Goal: Task Accomplishment & Management: Use online tool/utility

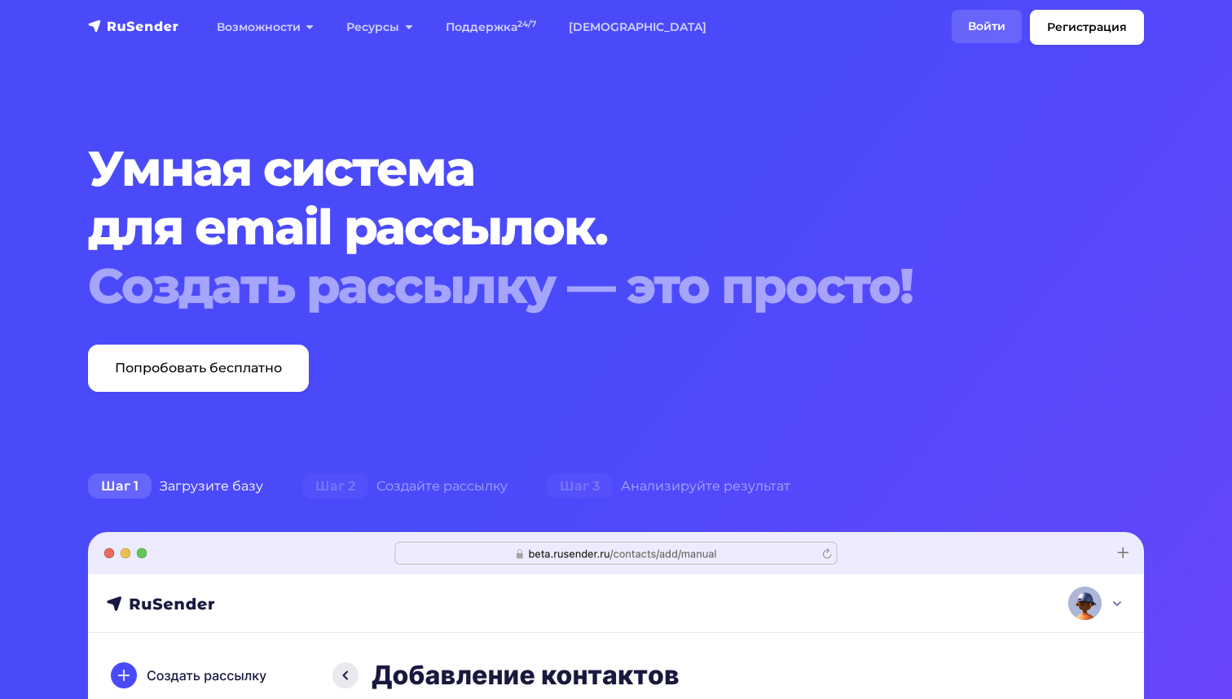
click at [974, 25] on link "Войти" at bounding box center [986, 26] width 70 height 33
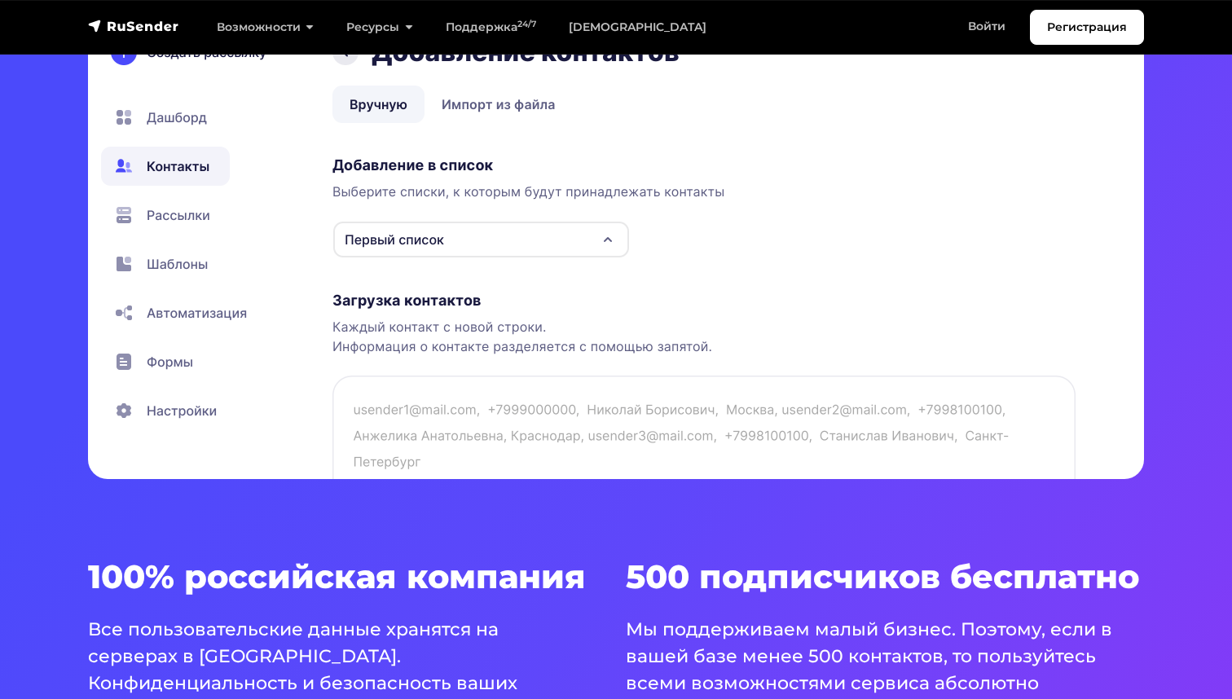
scroll to position [423, 0]
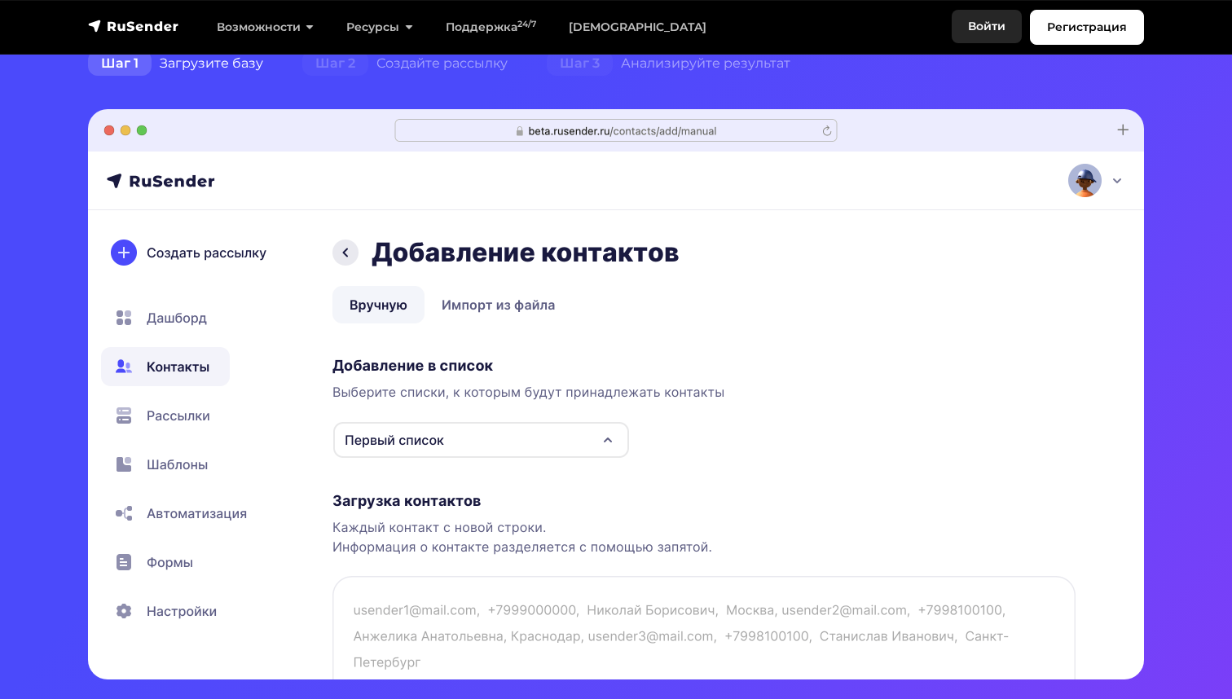
click at [982, 24] on link "Войти" at bounding box center [986, 26] width 70 height 33
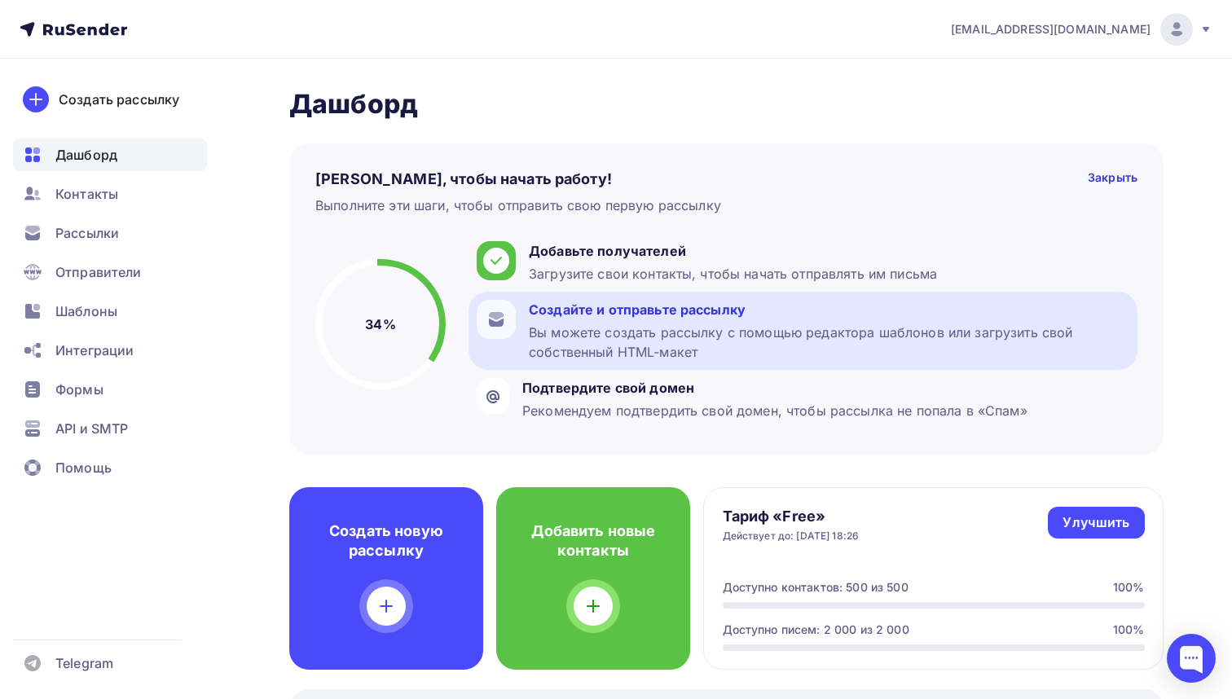
click at [550, 311] on div "Создайте и отправьте рассылку" at bounding box center [829, 310] width 600 height 20
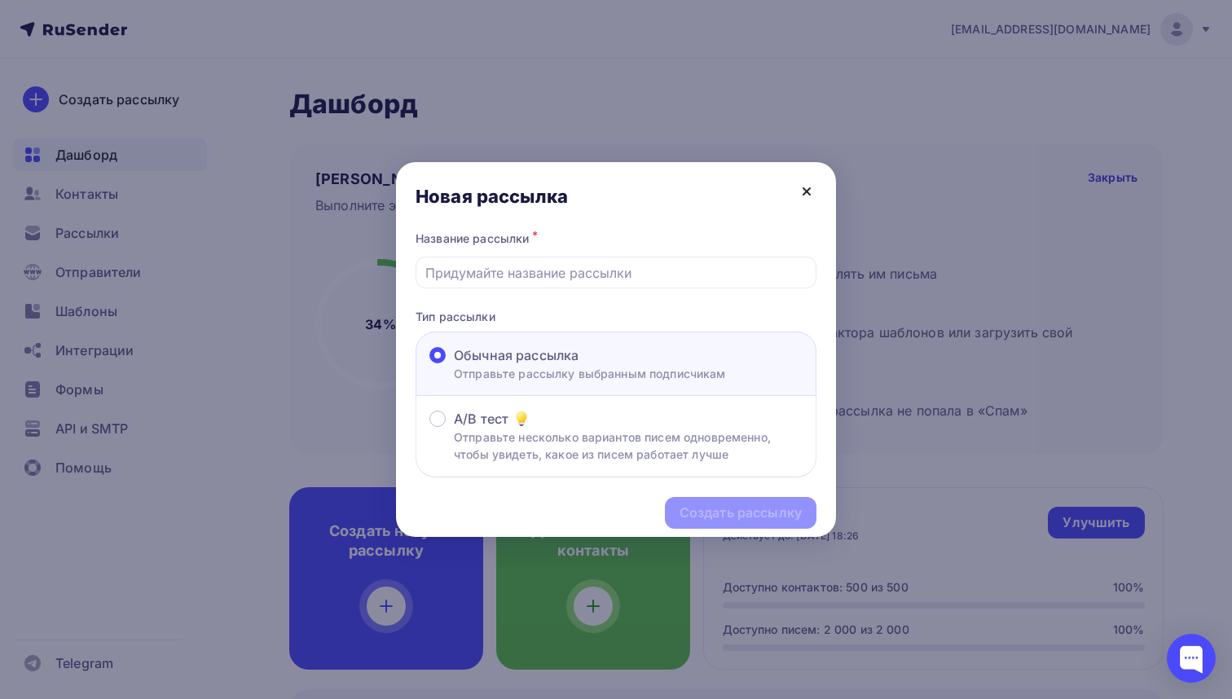
click at [803, 190] on icon at bounding box center [807, 192] width 20 height 20
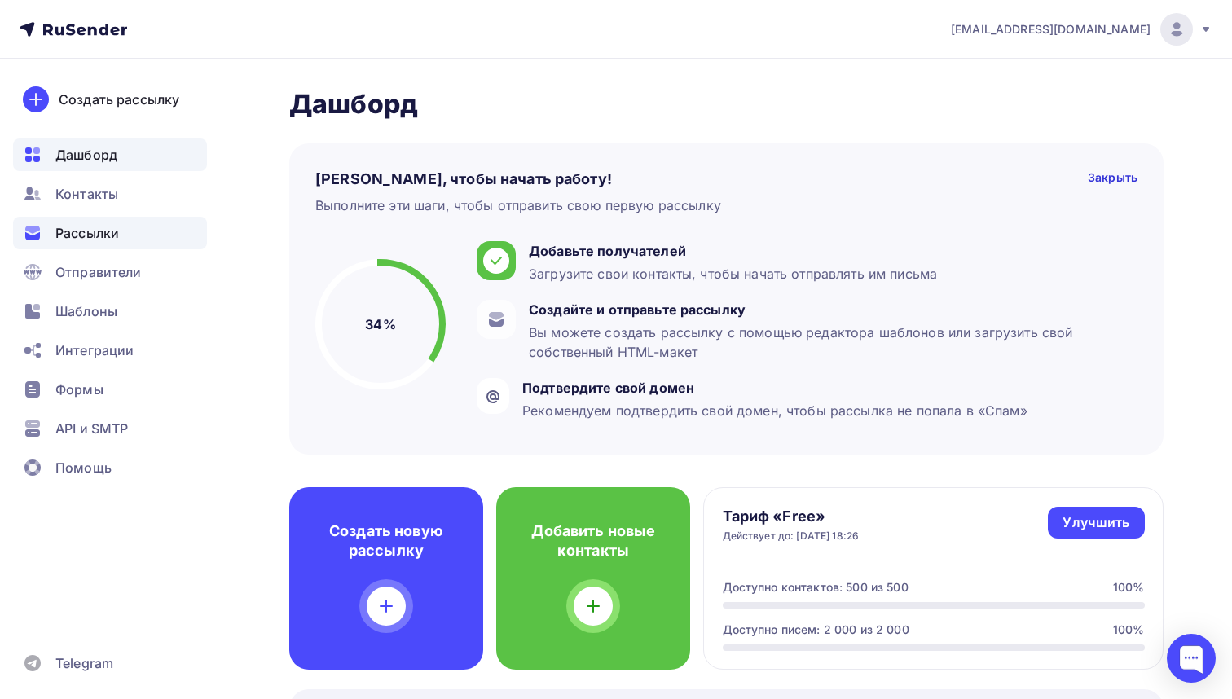
click at [87, 235] on span "Рассылки" at bounding box center [87, 233] width 64 height 20
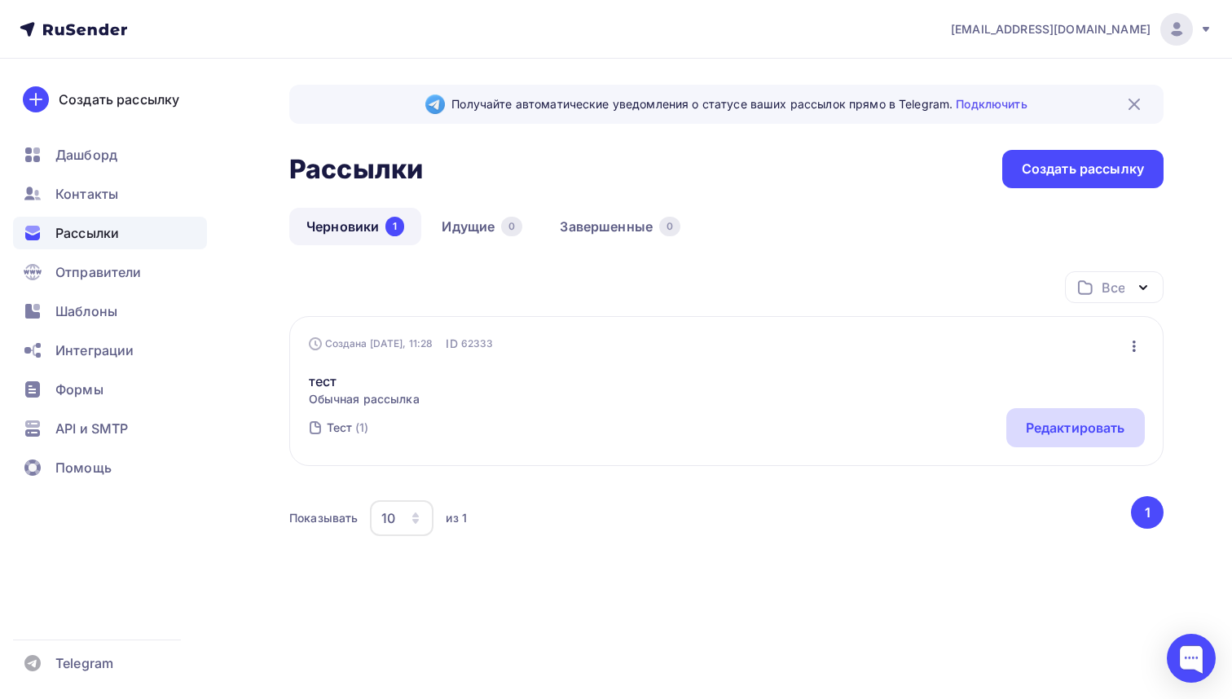
click at [1035, 420] on div "Редактировать" at bounding box center [1075, 428] width 99 height 20
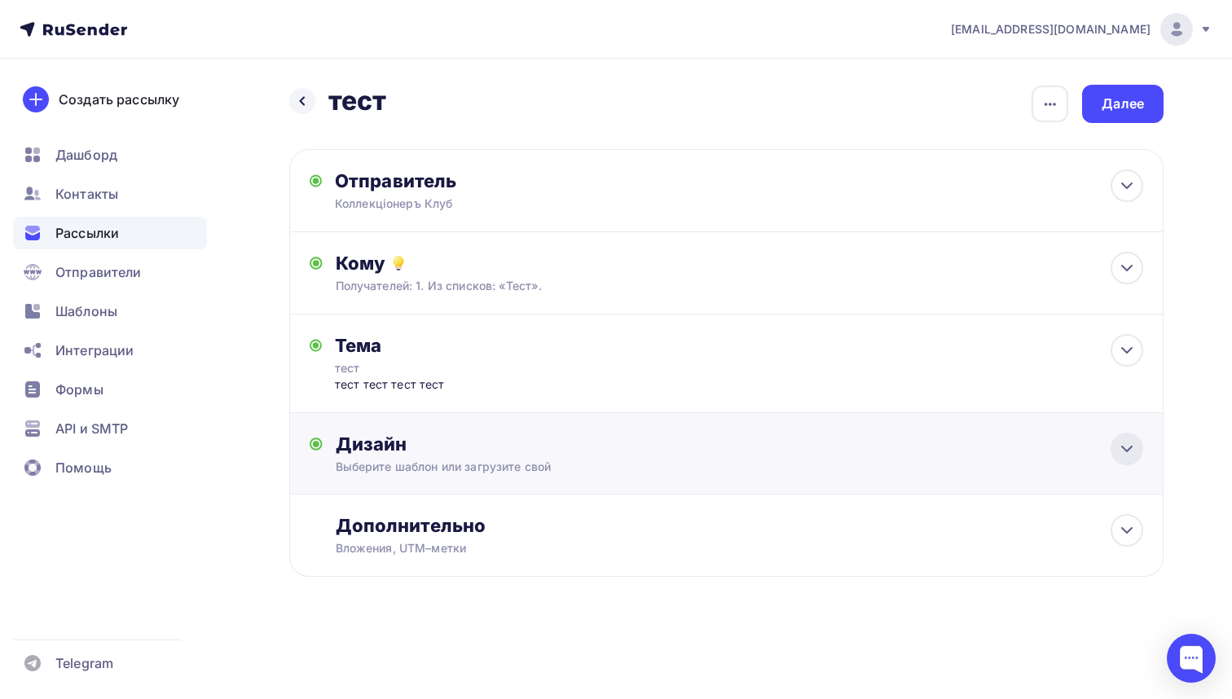
click at [1122, 447] on icon at bounding box center [1127, 449] width 20 height 20
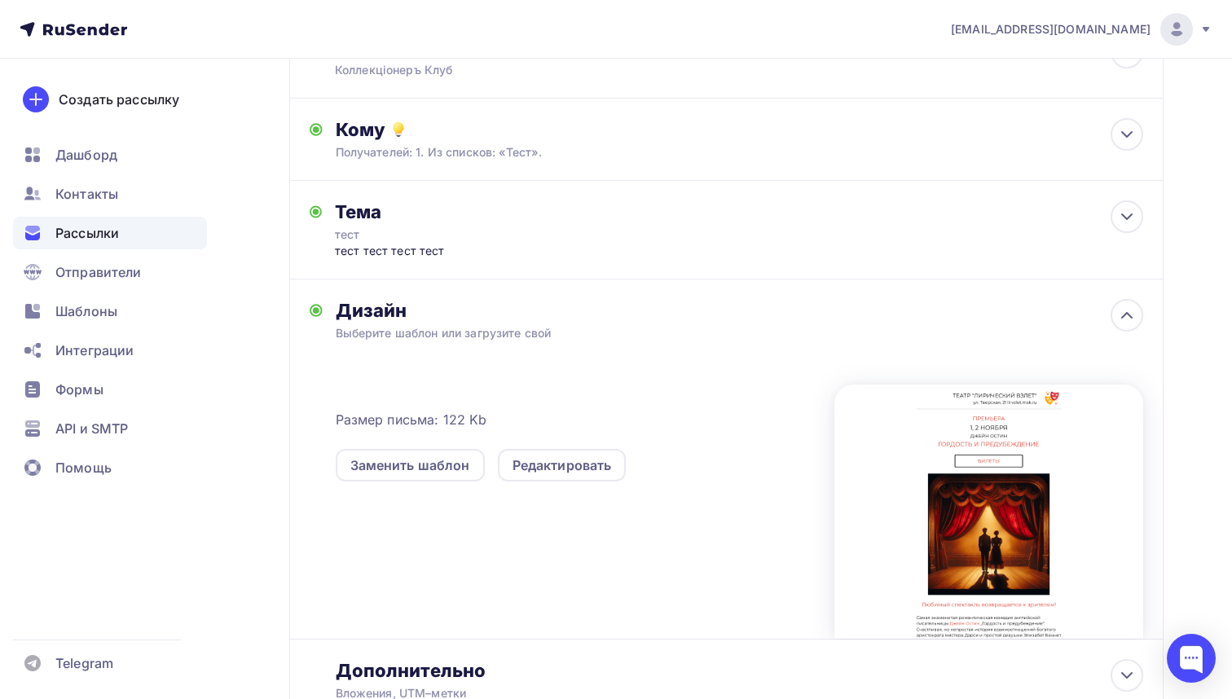
scroll to position [255, 0]
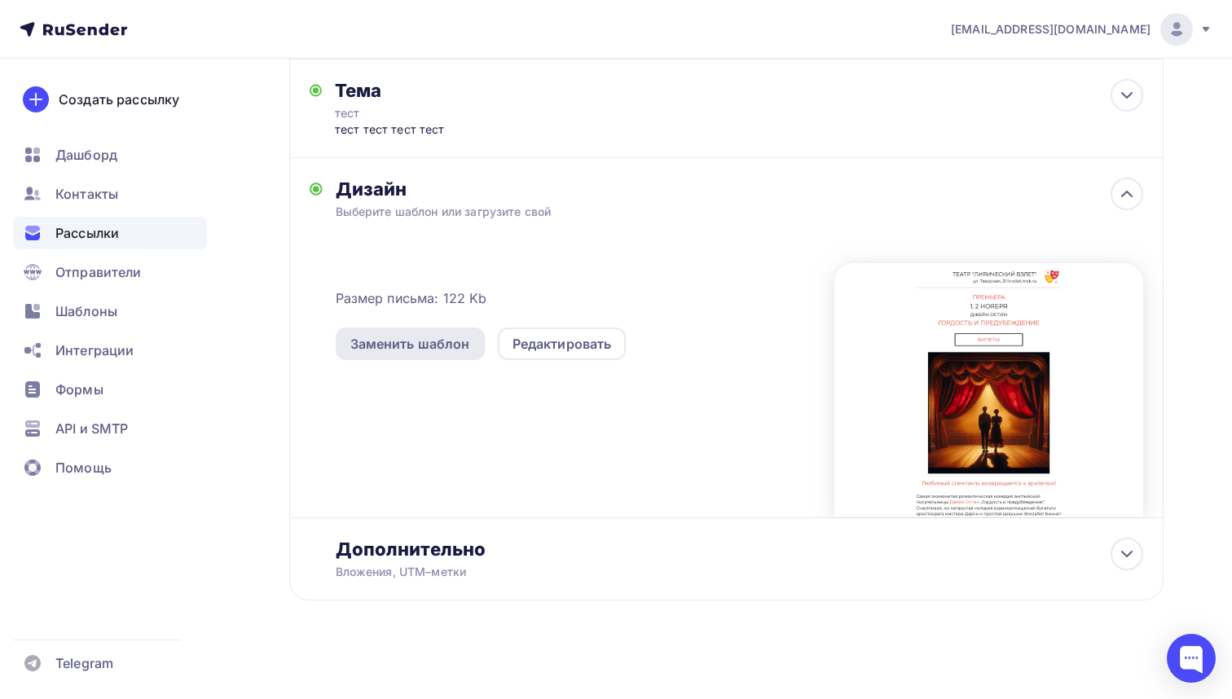
click at [415, 348] on div "Заменить шаблон" at bounding box center [410, 344] width 120 height 20
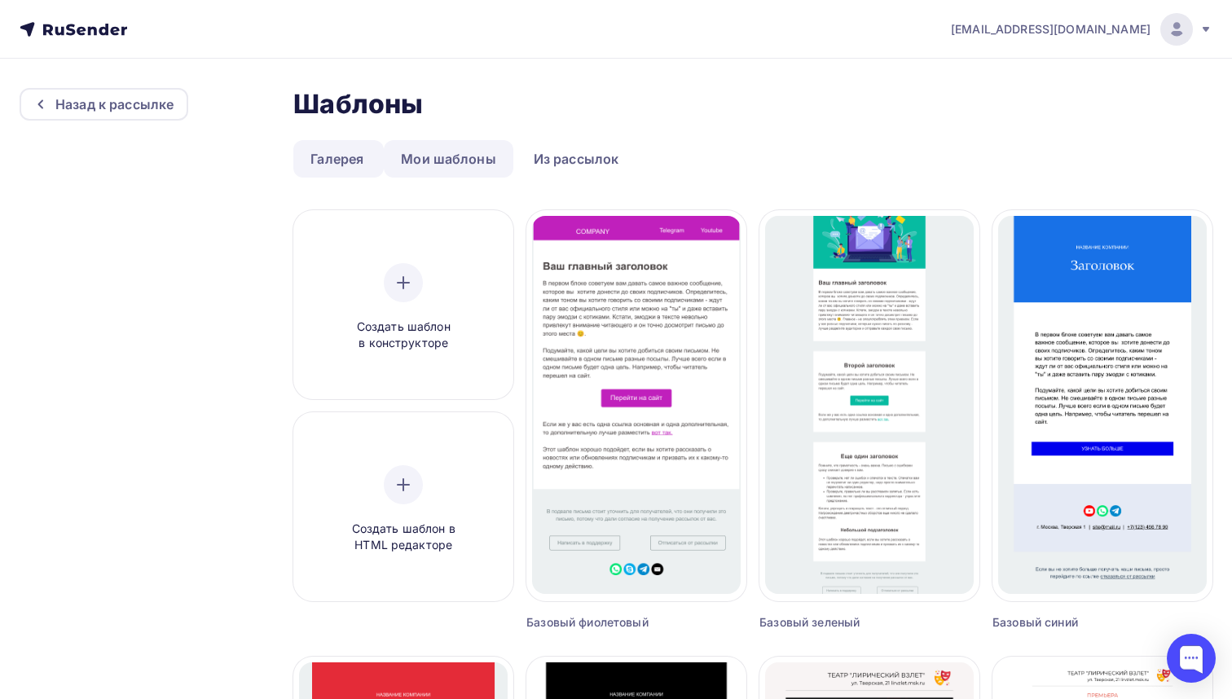
click at [472, 160] on link "Мои шаблоны" at bounding box center [449, 158] width 130 height 37
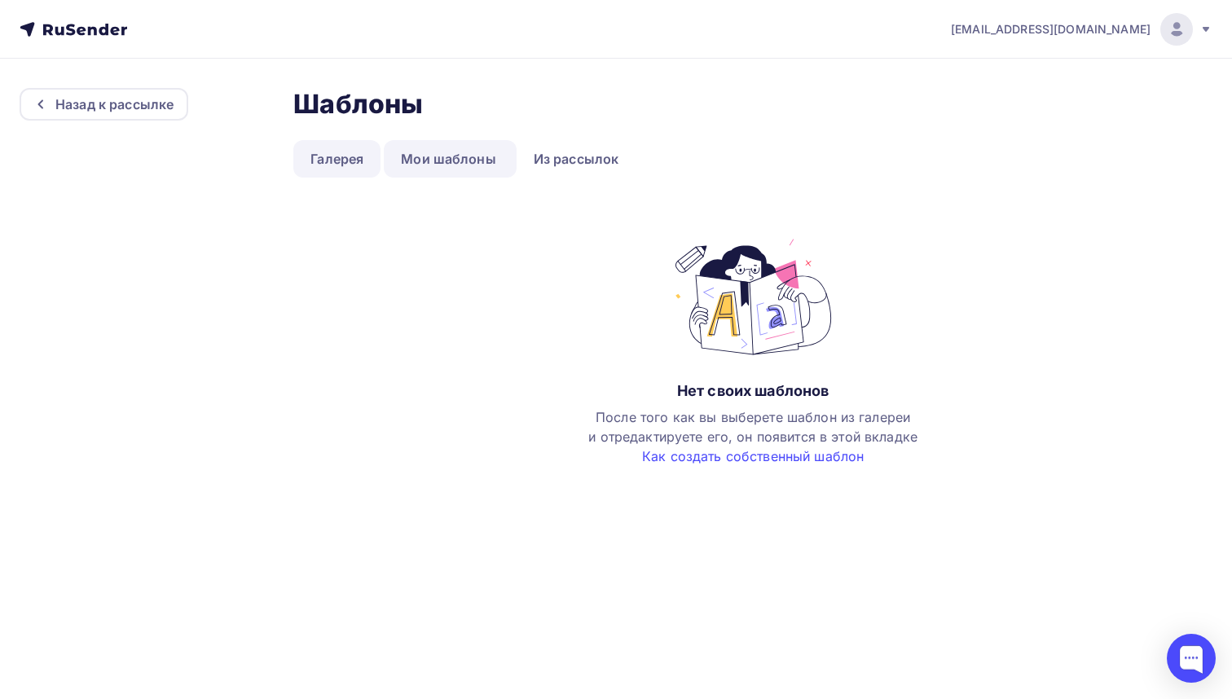
click at [336, 157] on link "Галерея" at bounding box center [336, 158] width 87 height 37
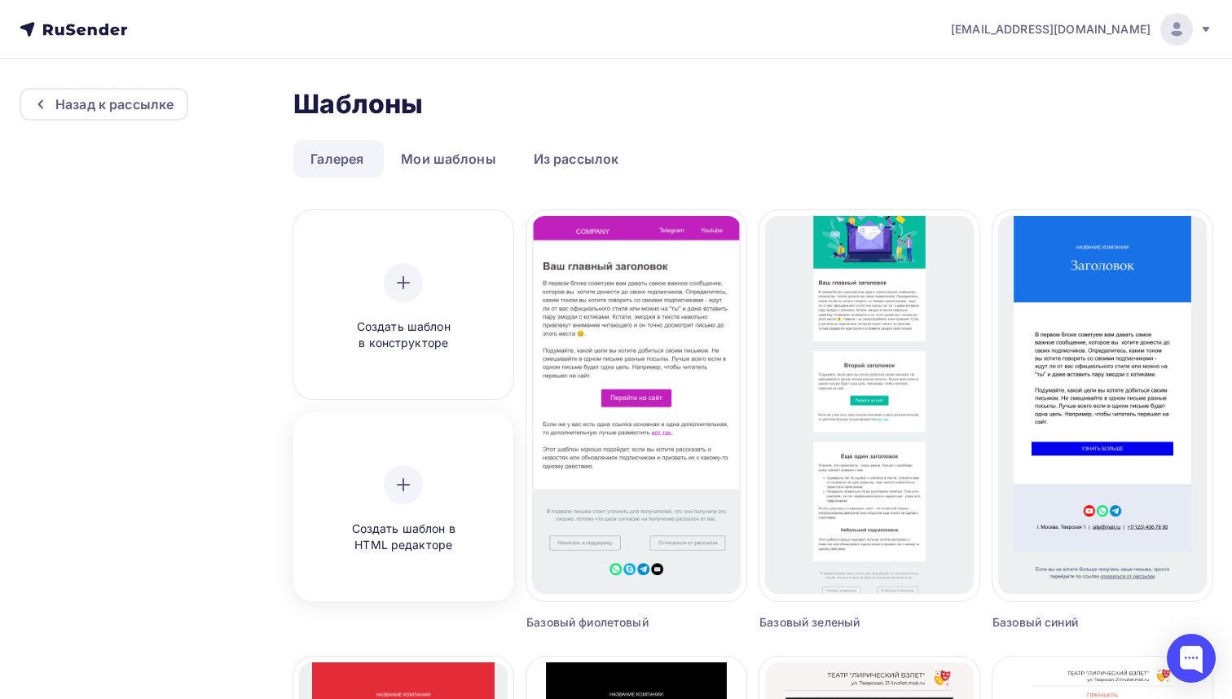
click at [402, 476] on icon at bounding box center [403, 485] width 20 height 20
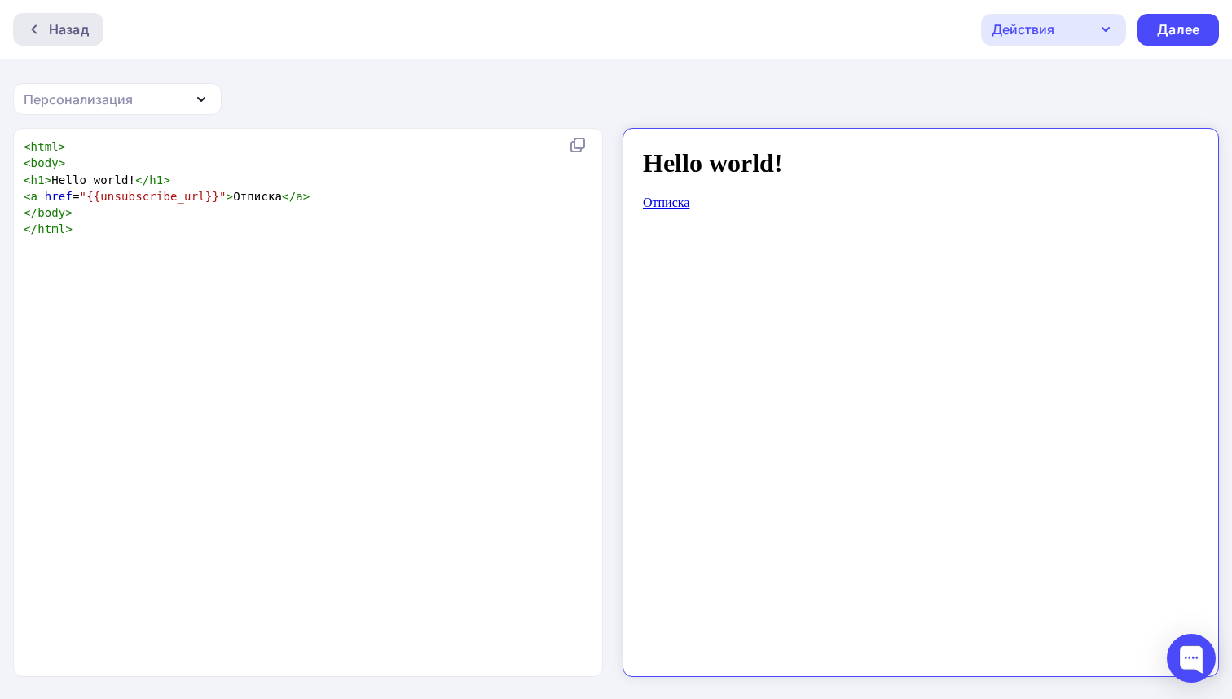
click at [37, 28] on icon at bounding box center [34, 29] width 13 height 13
